Goal: Check status

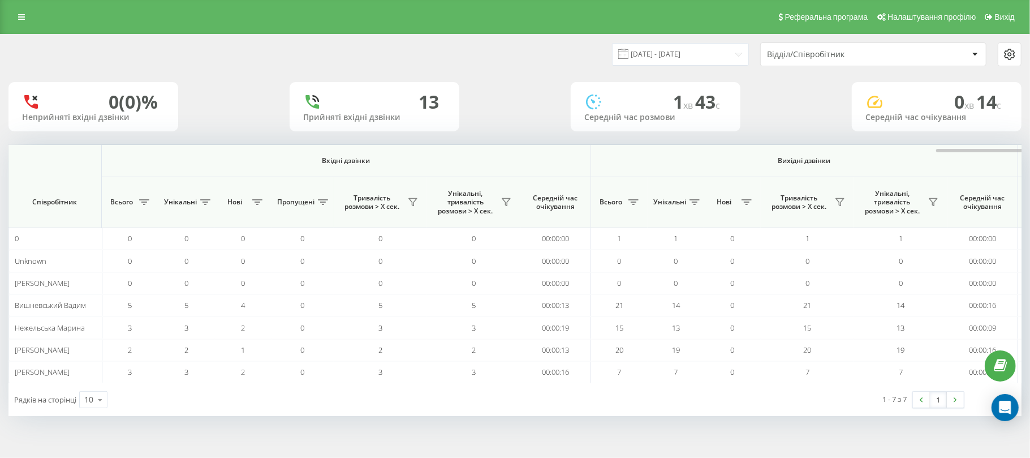
scroll to position [0, 565]
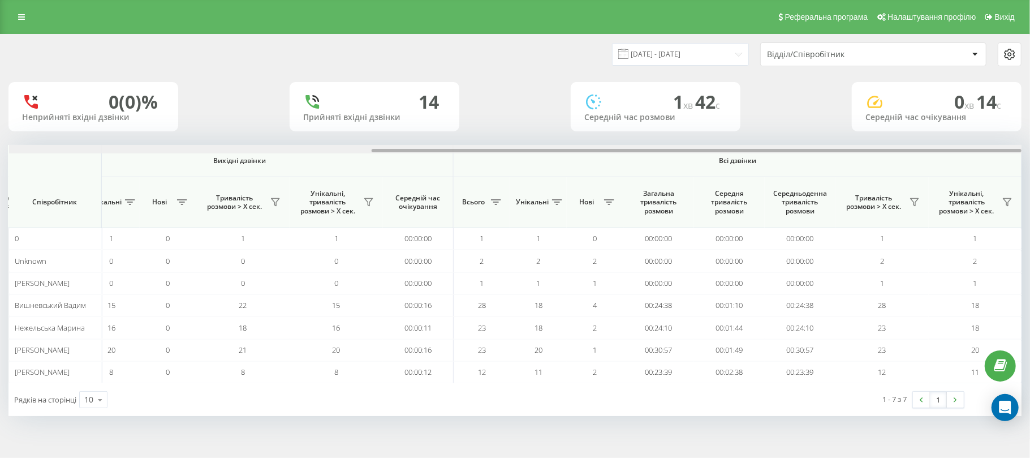
drag, startPoint x: 0, startPoint y: 0, endPoint x: 1030, endPoint y: 188, distance: 1046.6
click at [1030, 188] on div "[DATE] - [DATE] Відділ/Співробітник 0 (0)% Неприйняті вхідні дзвінки 14 Прийнят…" at bounding box center [515, 236] width 1030 height 404
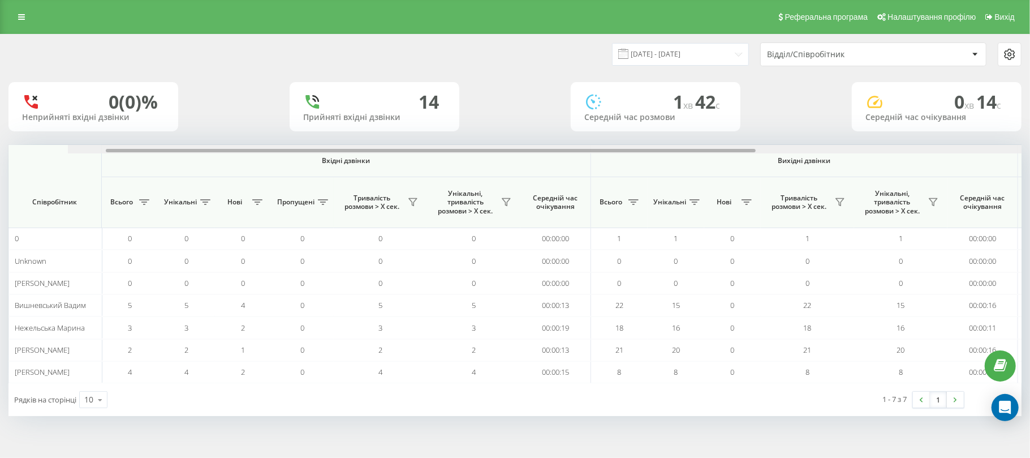
scroll to position [0, 565]
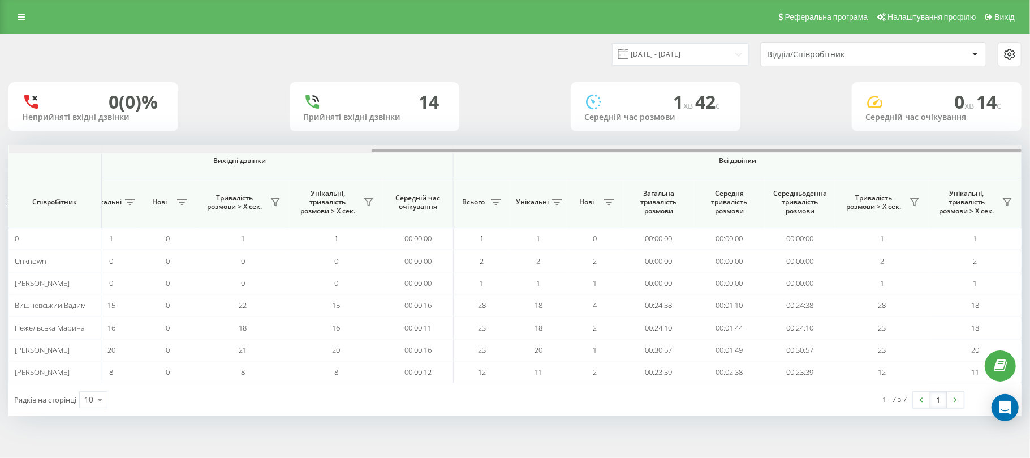
drag, startPoint x: 494, startPoint y: 150, endPoint x: 1030, endPoint y: 159, distance: 535.2
click at [1030, 159] on div "23.09.2025 - 23.09.2025 Відділ/Співробітник 0 (0)% Неприйняті вхідні дзвінки 14…" at bounding box center [515, 236] width 1030 height 404
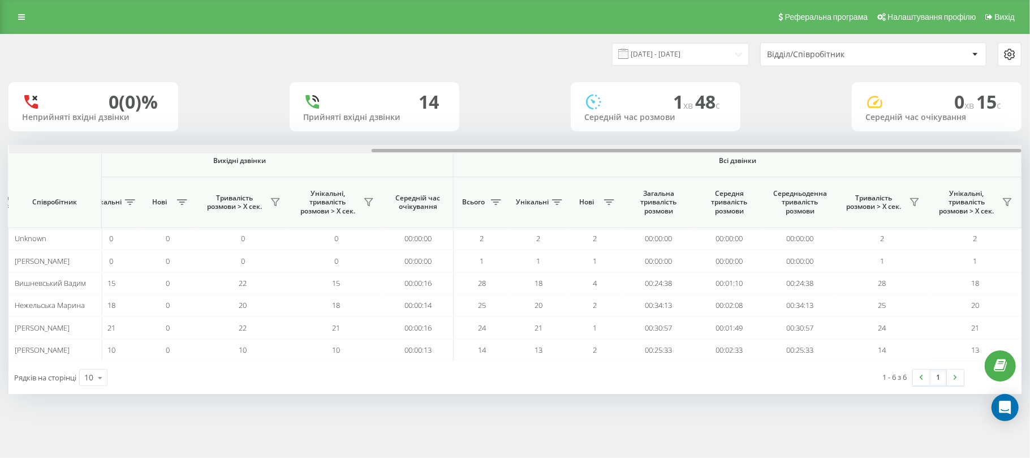
click at [1030, 225] on div "23.09.2025 - 23.09.2025 Відділ/Співробітник 0 (0)% Неприйняті вхідні дзвінки 14…" at bounding box center [515, 225] width 1030 height 382
